Goal: Find contact information: Find contact information

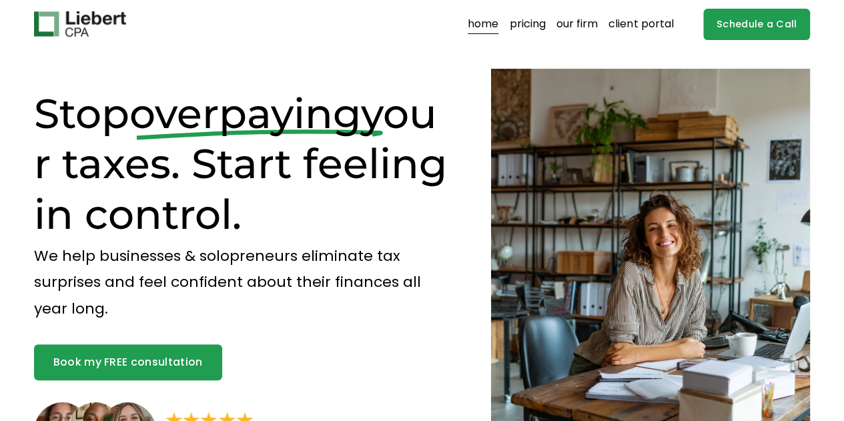
click at [532, 24] on link "pricing" at bounding box center [527, 23] width 36 height 21
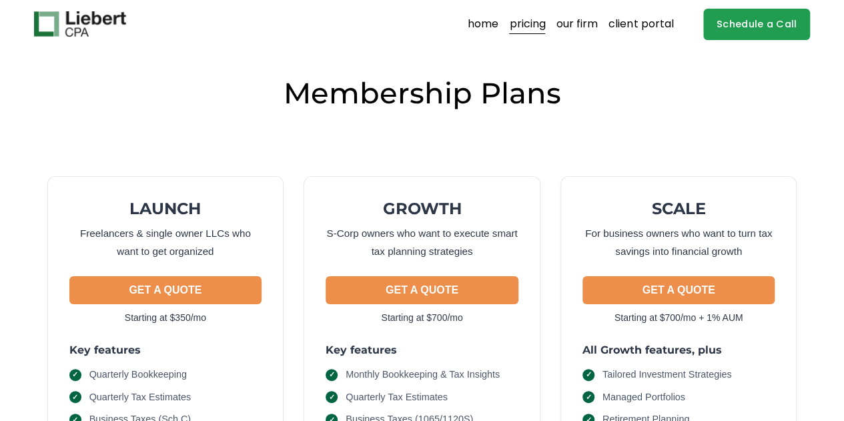
click at [582, 27] on link "our firm" at bounding box center [576, 23] width 41 height 21
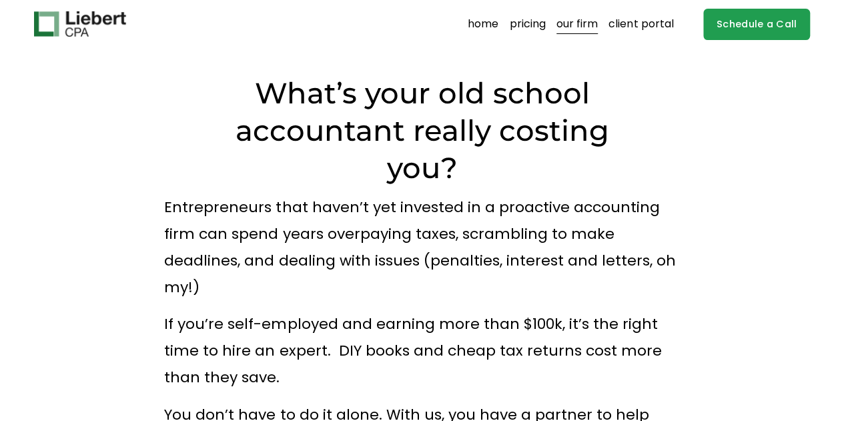
click at [647, 30] on link "client portal" at bounding box center [640, 23] width 65 height 21
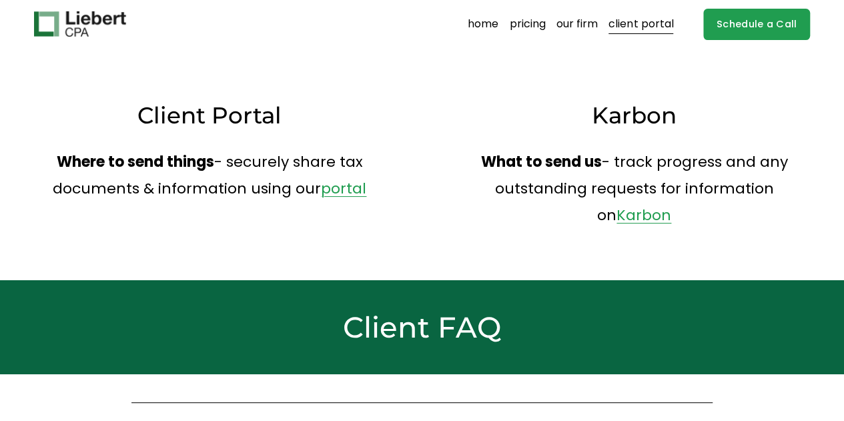
click at [538, 29] on link "pricing" at bounding box center [527, 23] width 36 height 21
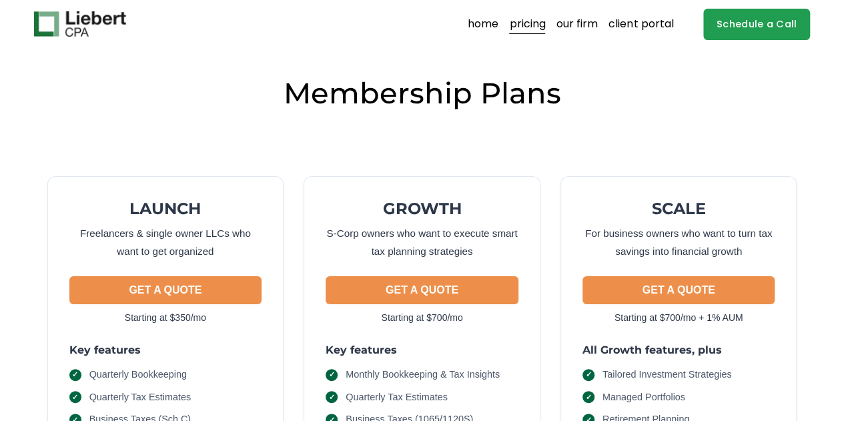
click at [96, 39] on div "home pricing our firm client portal" at bounding box center [422, 24] width 777 height 31
click at [120, 27] on img at bounding box center [80, 23] width 92 height 25
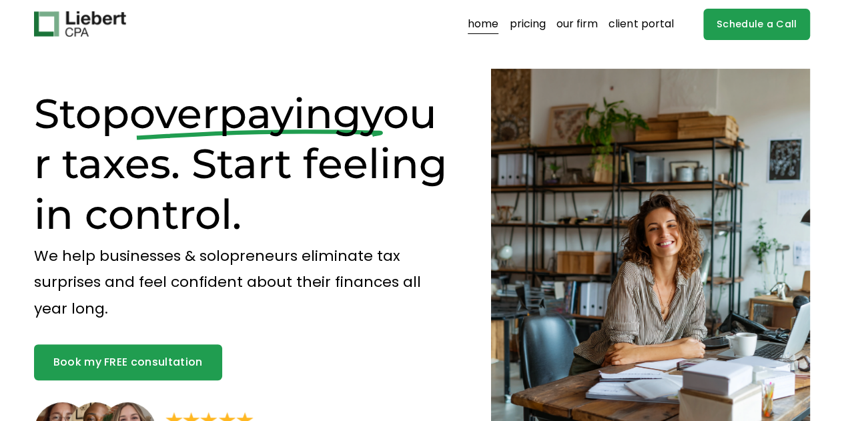
click at [83, 29] on img at bounding box center [80, 23] width 92 height 25
click at [563, 19] on link "our firm" at bounding box center [576, 23] width 41 height 21
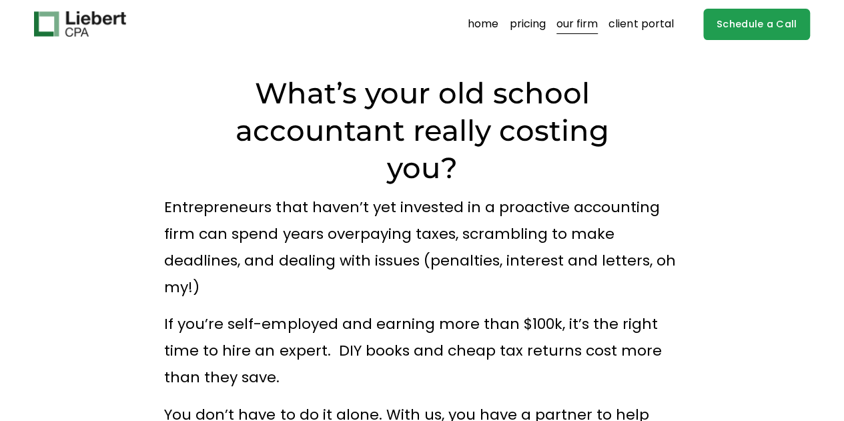
click at [543, 29] on link "pricing" at bounding box center [527, 23] width 36 height 21
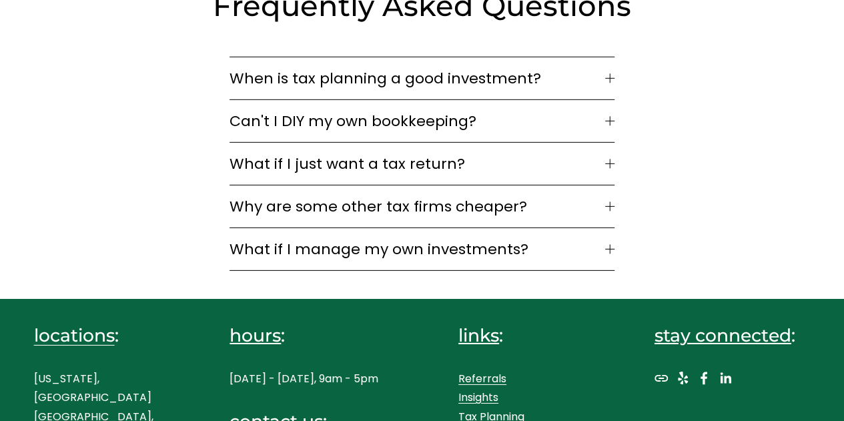
scroll to position [1959, 0]
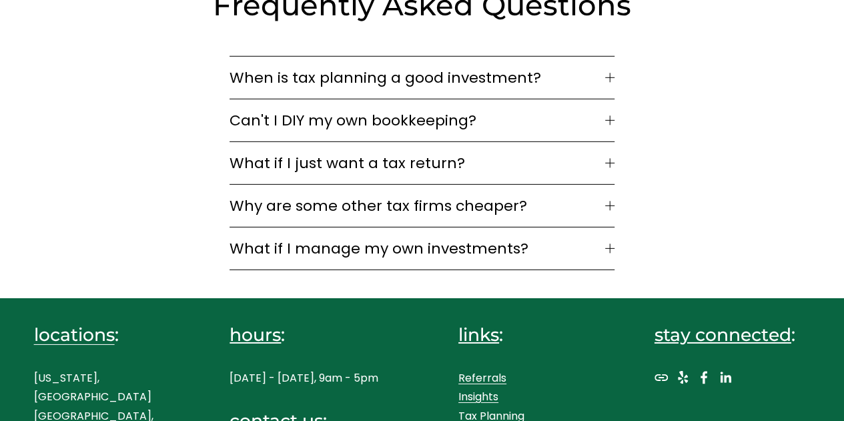
click at [508, 109] on span "Can't I DIY my own bookkeeping?" at bounding box center [416, 120] width 375 height 22
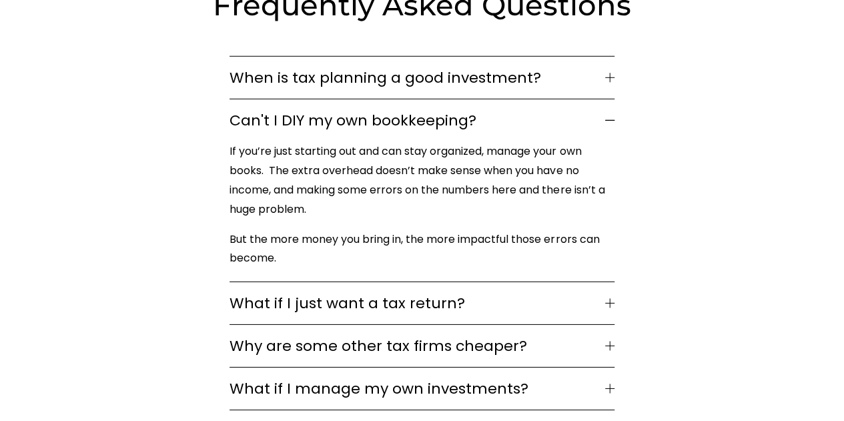
click at [506, 292] on span "What if I just want a tax return?" at bounding box center [416, 303] width 375 height 22
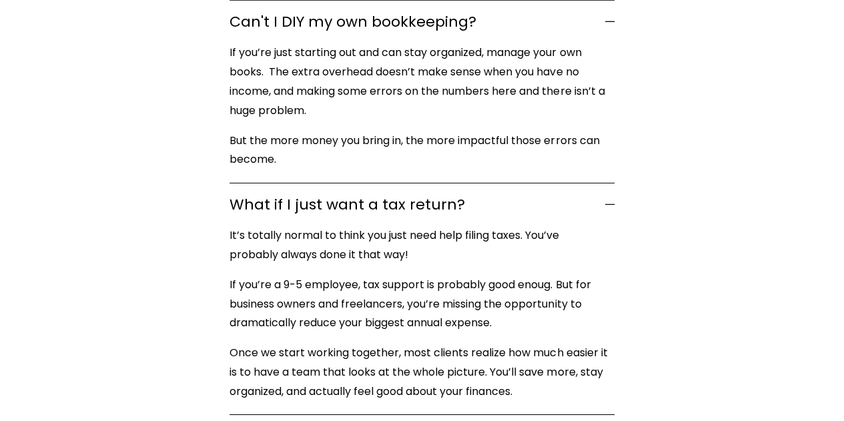
scroll to position [2107, 0]
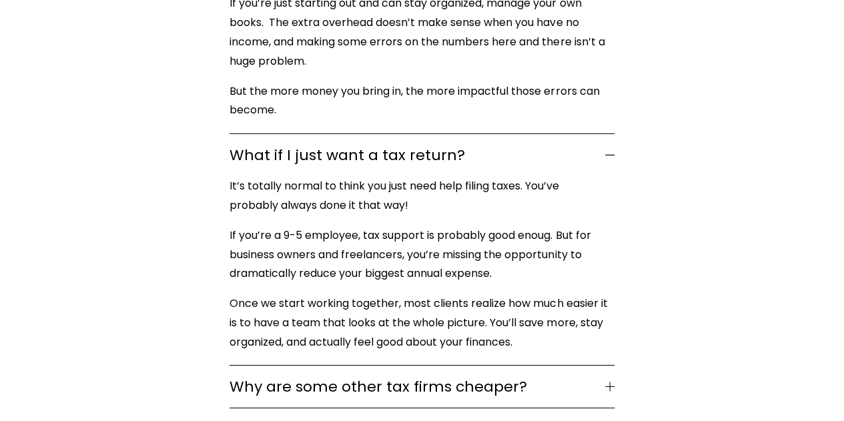
click at [492, 376] on span "Why are some other tax firms cheaper?" at bounding box center [416, 387] width 375 height 22
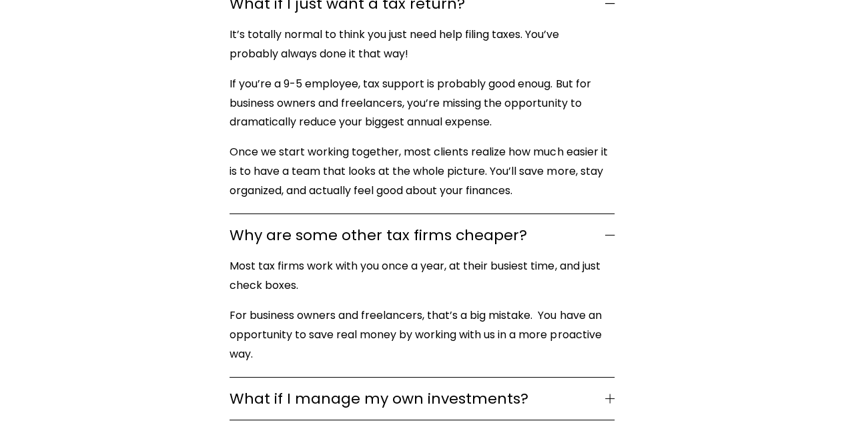
scroll to position [2259, 0]
click at [492, 387] on span "What if I manage my own investments?" at bounding box center [416, 398] width 375 height 22
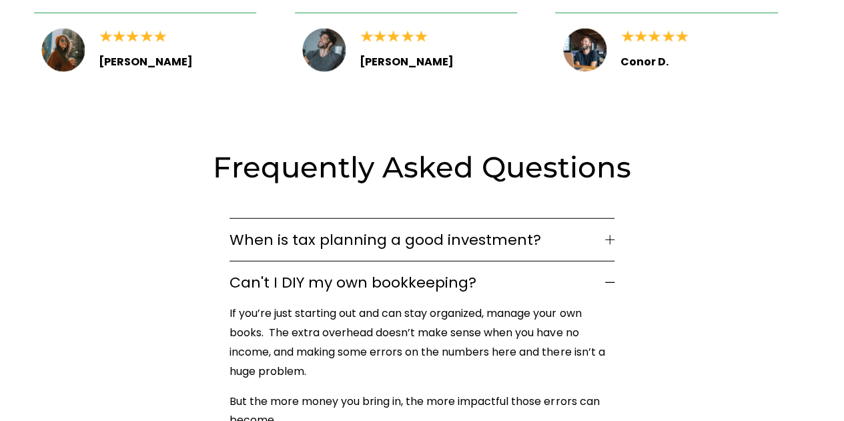
scroll to position [1791, 0]
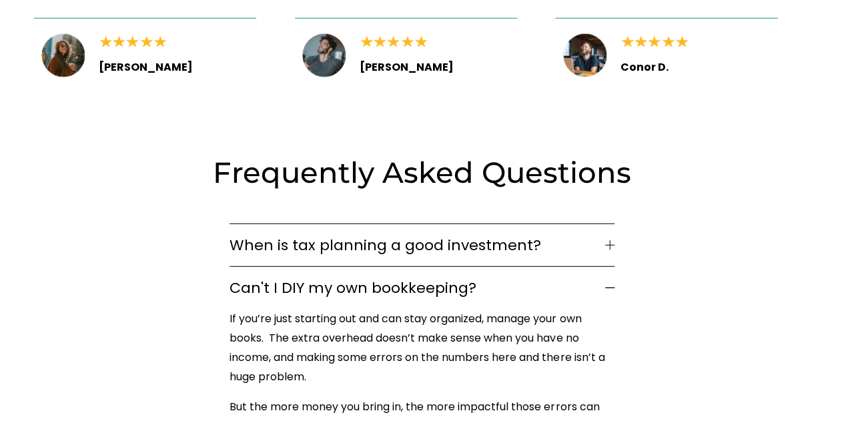
click at [493, 234] on span "When is tax planning a good investment?" at bounding box center [416, 245] width 375 height 22
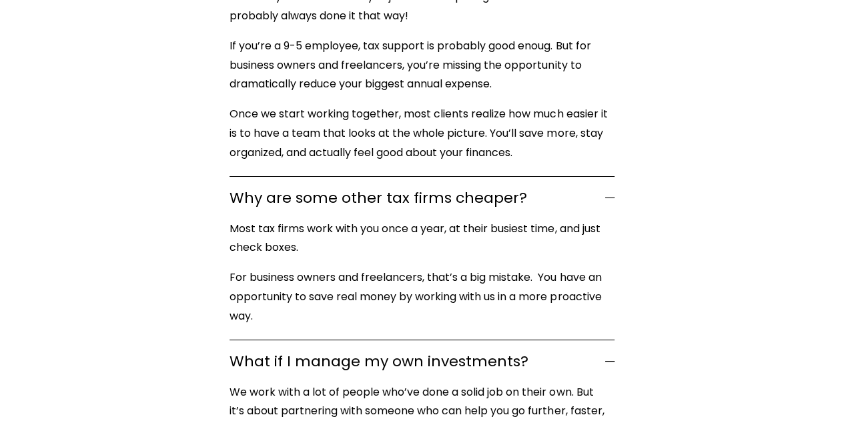
scroll to position [2595, 0]
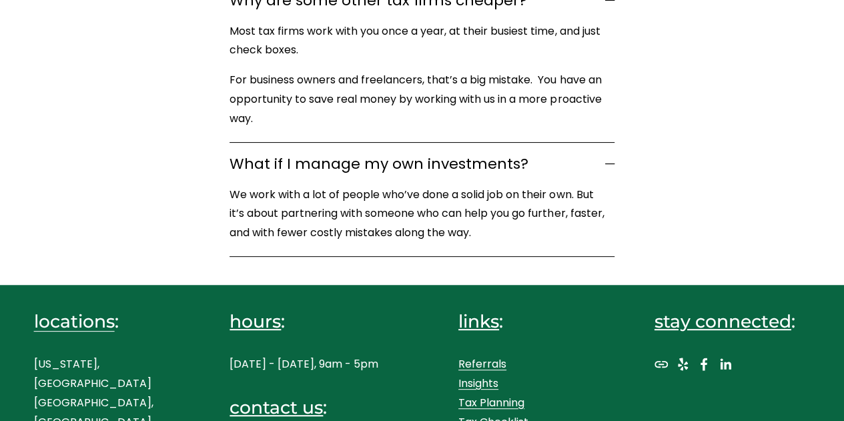
click at [474, 355] on link "Referrals" at bounding box center [482, 364] width 48 height 19
click at [727, 351] on use "LinkedIn" at bounding box center [725, 364] width 27 height 27
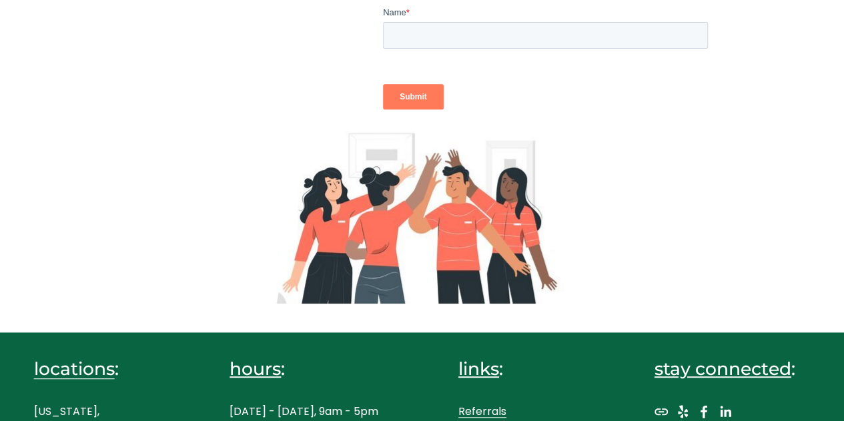
scroll to position [379, 0]
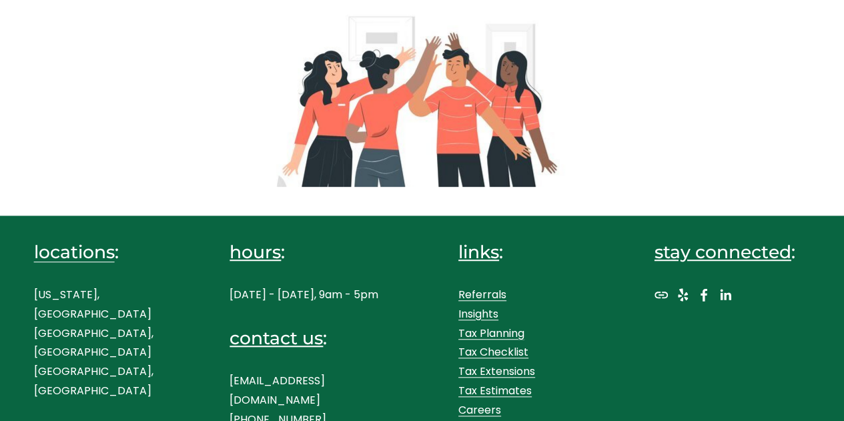
click at [478, 312] on link "Insights" at bounding box center [478, 314] width 40 height 19
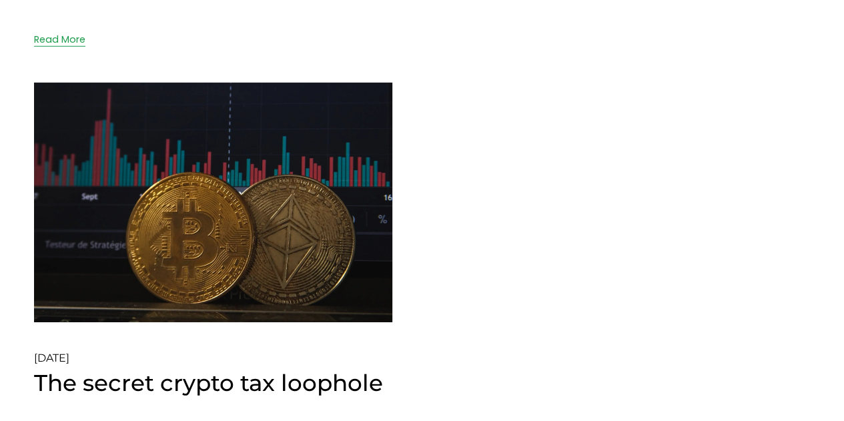
scroll to position [2248, 0]
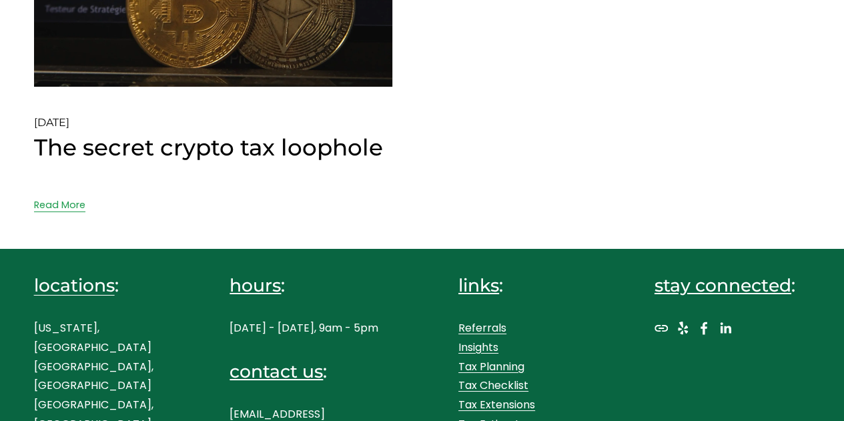
click at [479, 358] on link "Tax Planning" at bounding box center [491, 367] width 66 height 19
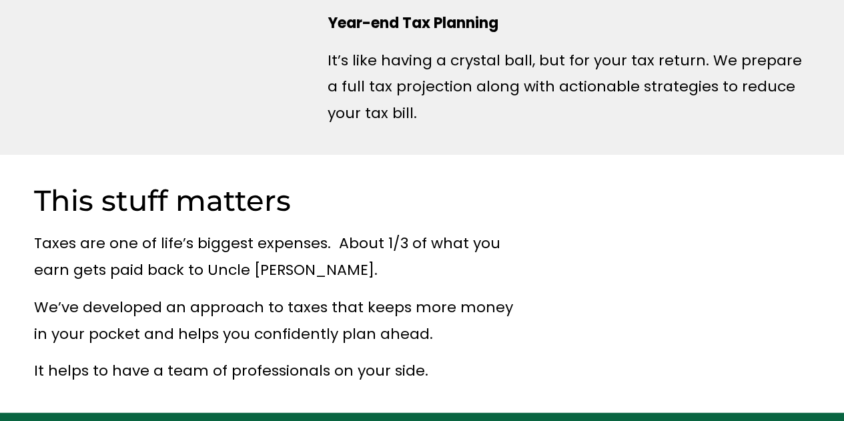
scroll to position [845, 0]
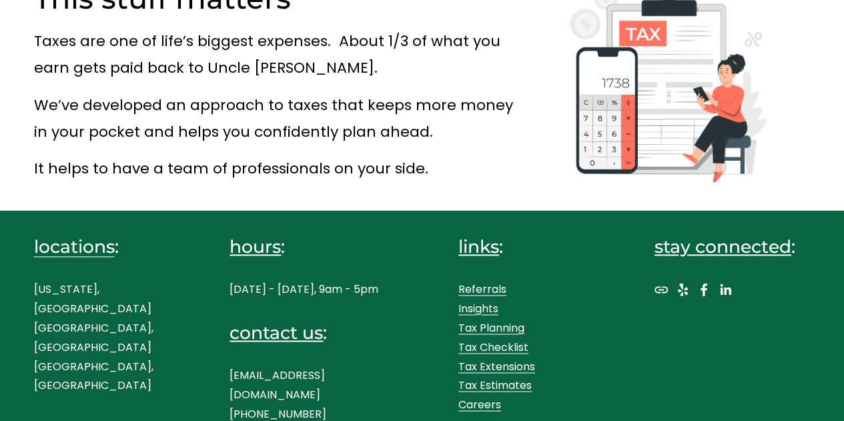
click at [478, 349] on link "Tax Checklist" at bounding box center [493, 347] width 70 height 19
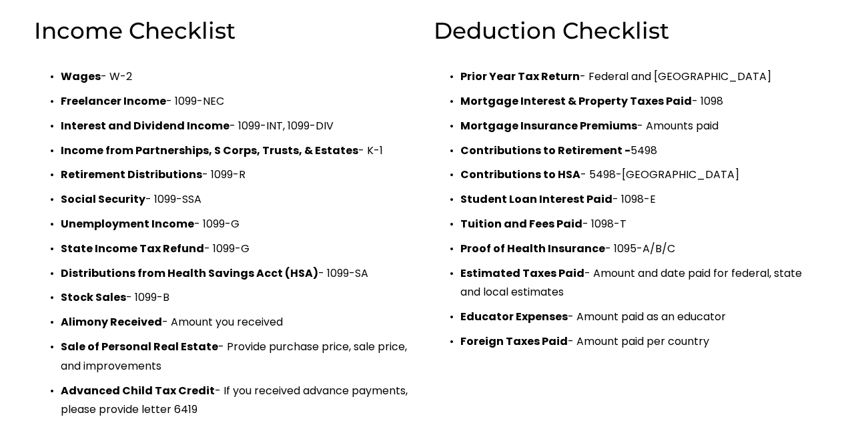
scroll to position [670, 0]
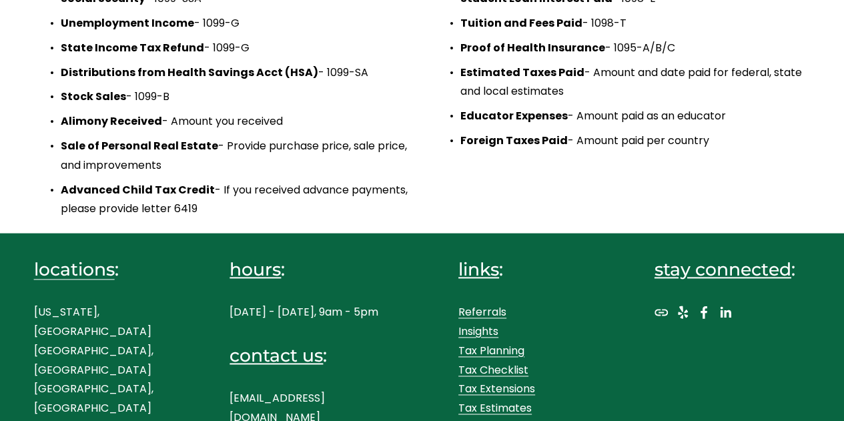
click at [503, 380] on link "Tax Extensions" at bounding box center [496, 389] width 77 height 19
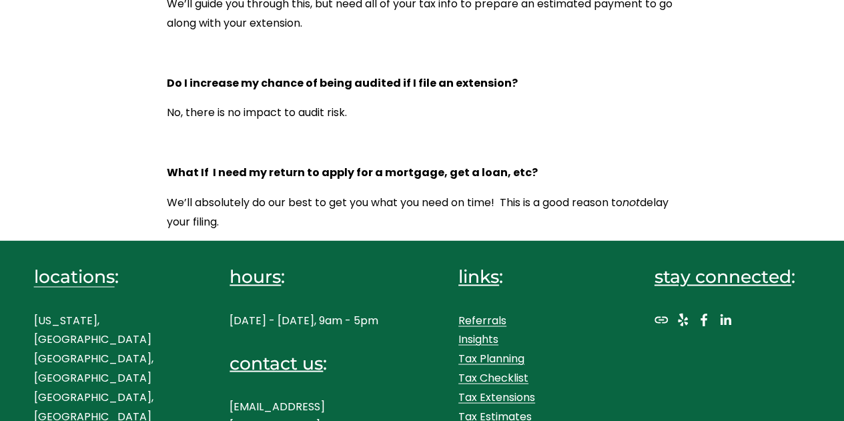
scroll to position [1003, 0]
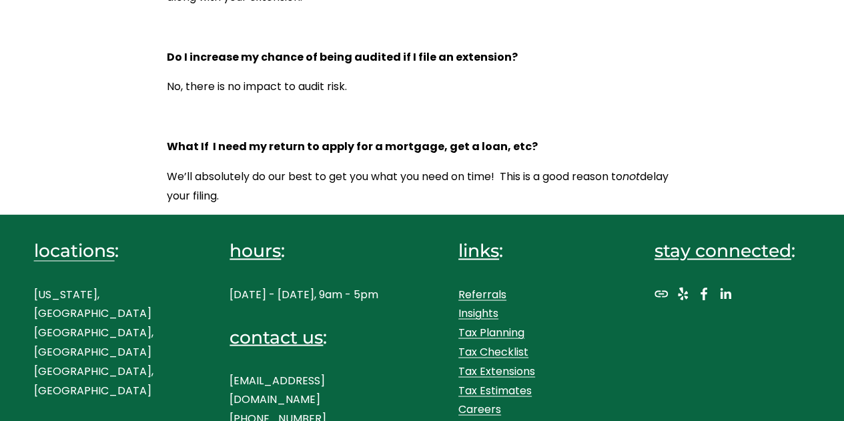
click at [503, 391] on link "Tax Estimates" at bounding box center [494, 390] width 73 height 19
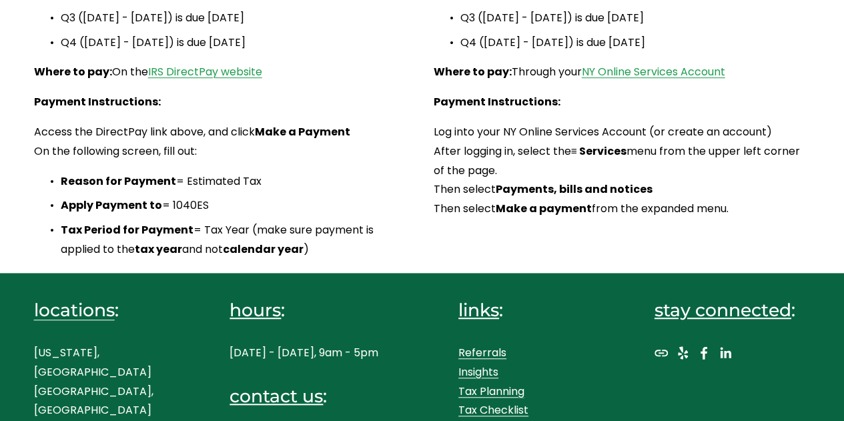
scroll to position [413, 0]
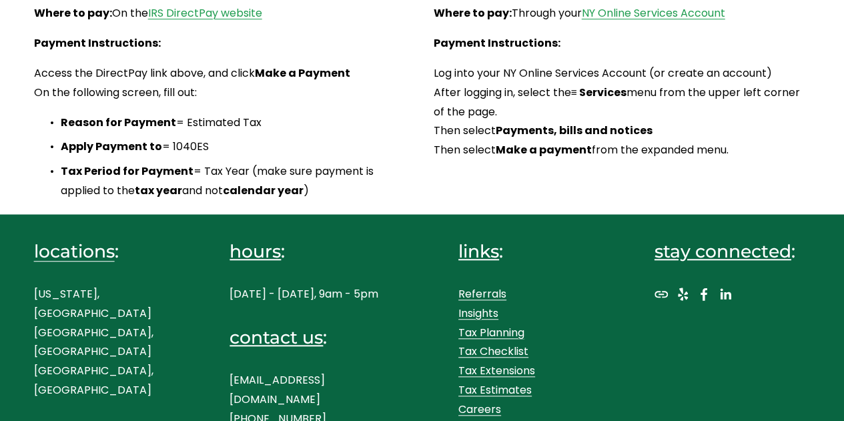
click at [483, 414] on link "Careers" at bounding box center [479, 409] width 43 height 19
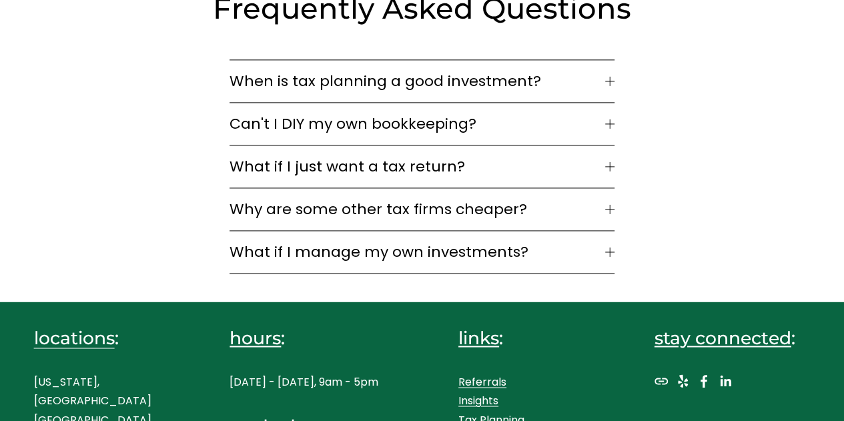
scroll to position [3438, 0]
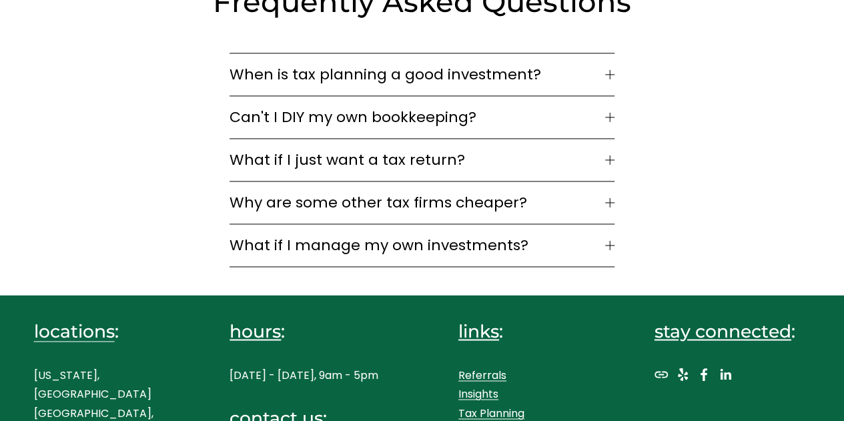
drag, startPoint x: 391, startPoint y: 383, endPoint x: 292, endPoint y: 379, distance: 98.8
drag, startPoint x: 292, startPoint y: 379, endPoint x: 394, endPoint y: 383, distance: 101.5
click at [394, 383] on div "locations : [US_STATE], [GEOGRAPHIC_DATA] [GEOGRAPHIC_DATA], [GEOGRAPHIC_DATA] …" at bounding box center [422, 412] width 844 height 233
copy p "[EMAIL_ADDRESS][DOMAIN_NAME]"
